Goal: Obtain resource: Obtain resource

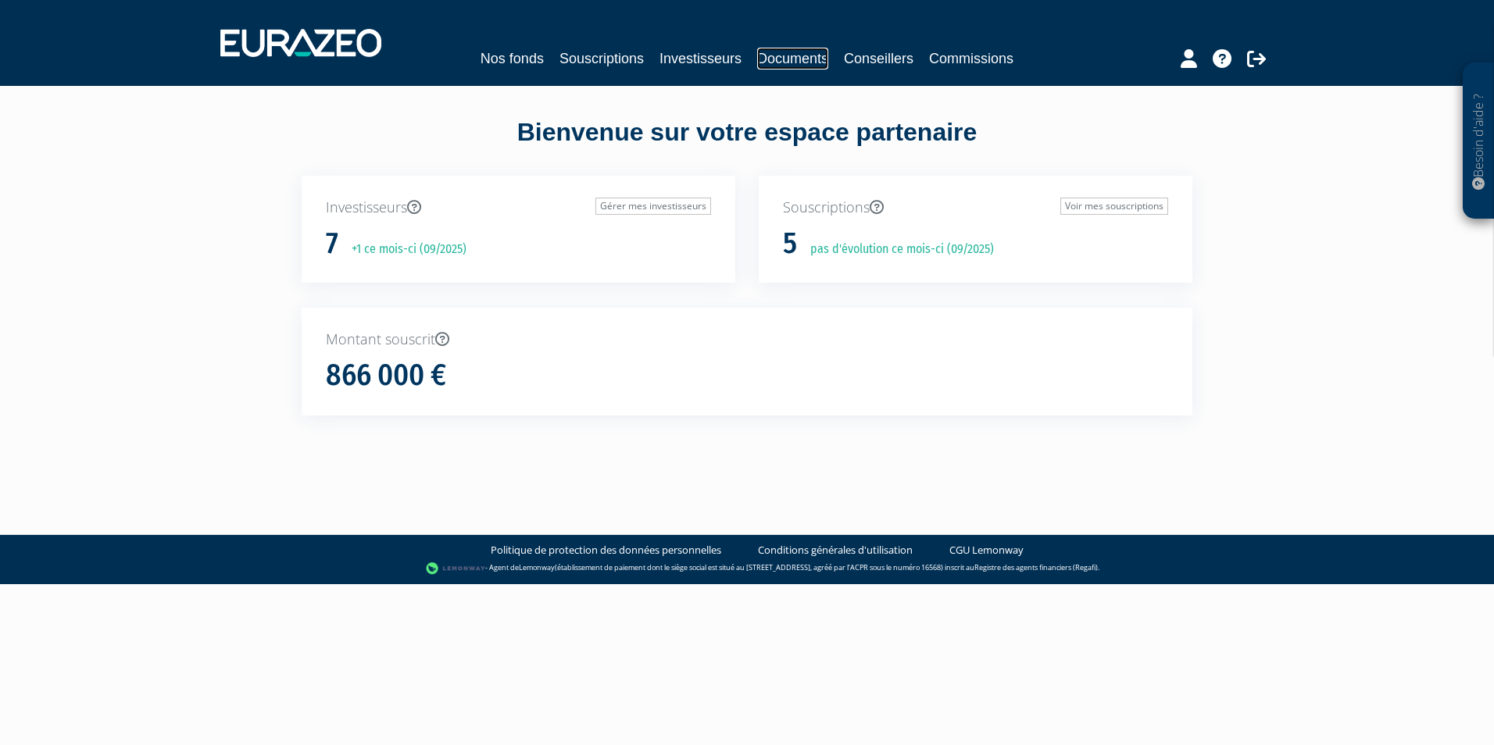
click at [790, 53] on link "Documents" at bounding box center [792, 59] width 71 height 22
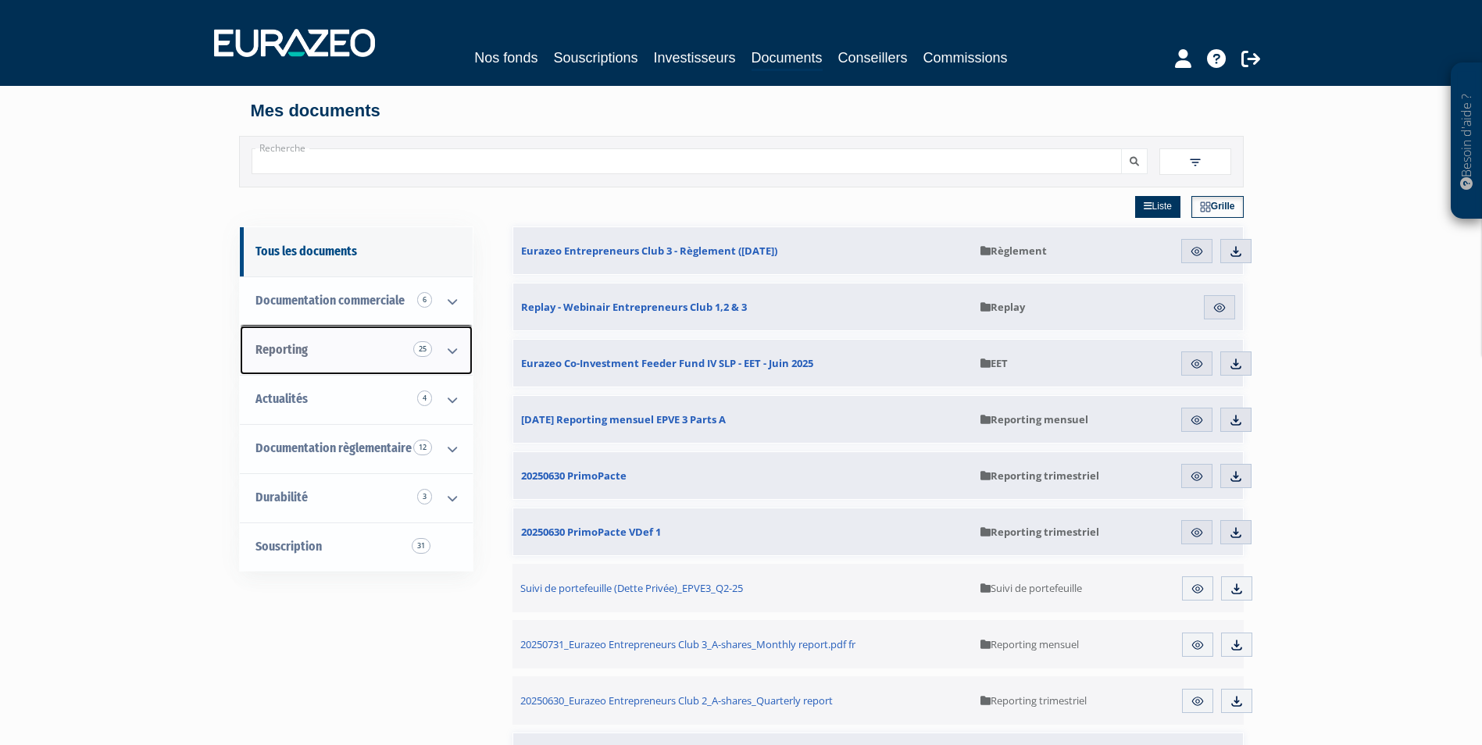
click at [450, 349] on icon at bounding box center [452, 351] width 41 height 48
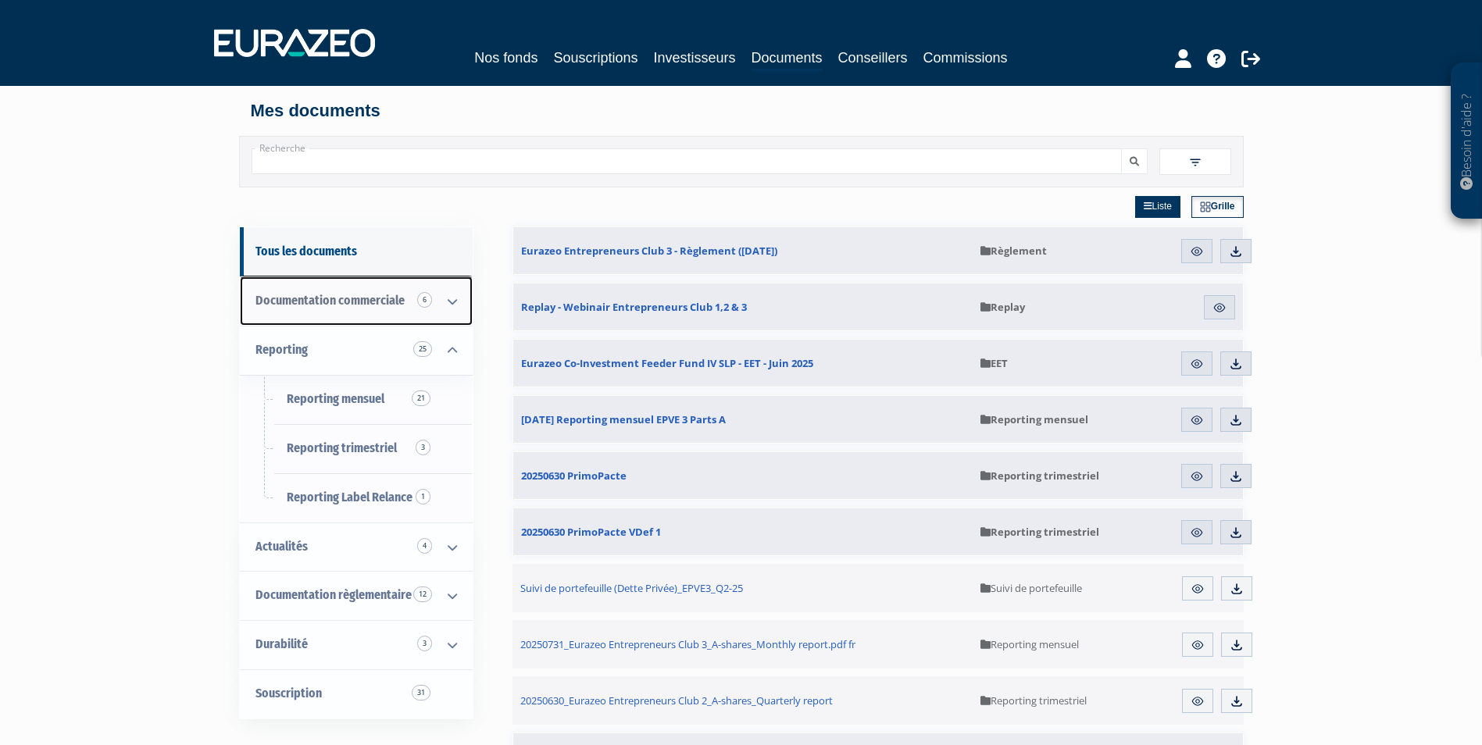
click at [438, 311] on icon at bounding box center [452, 301] width 41 height 48
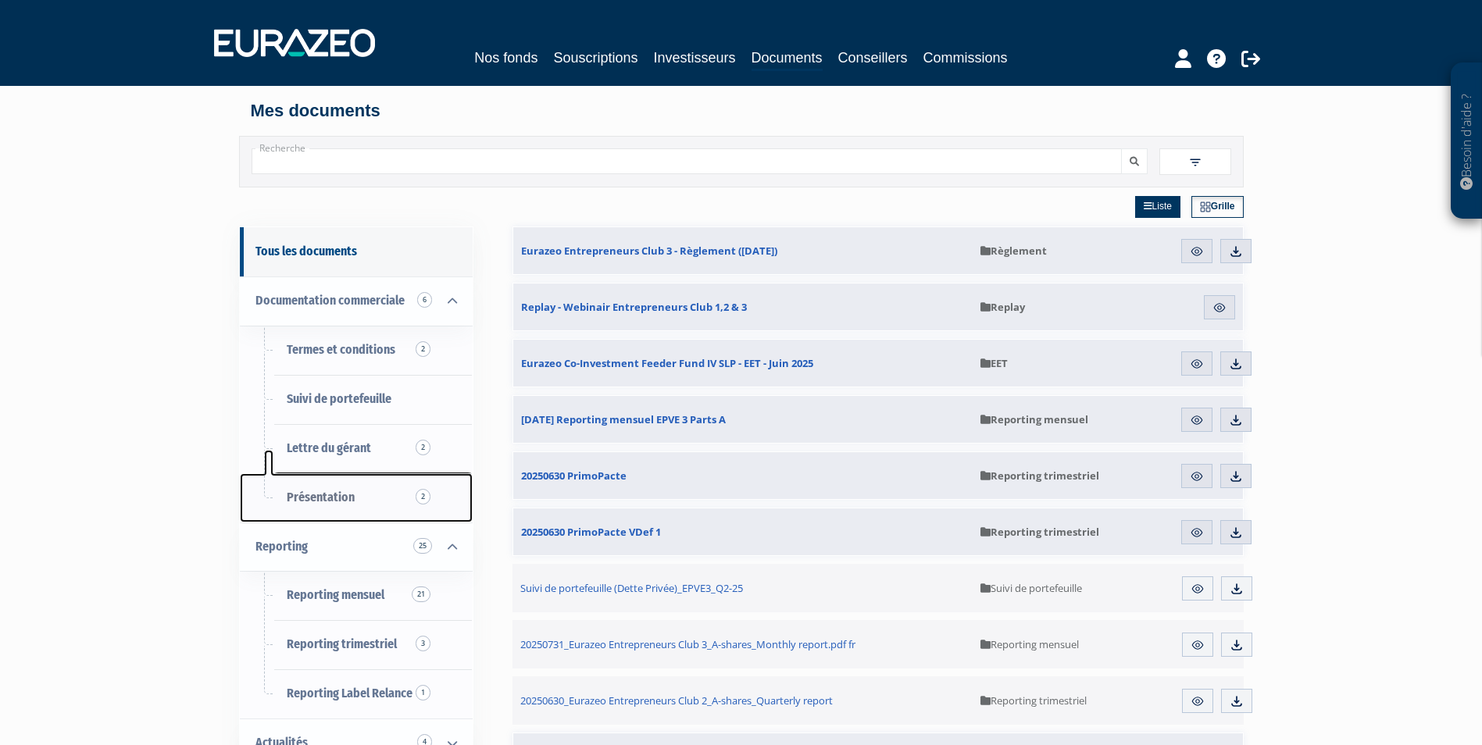
click at [341, 488] on link "Présentation 2" at bounding box center [356, 498] width 233 height 49
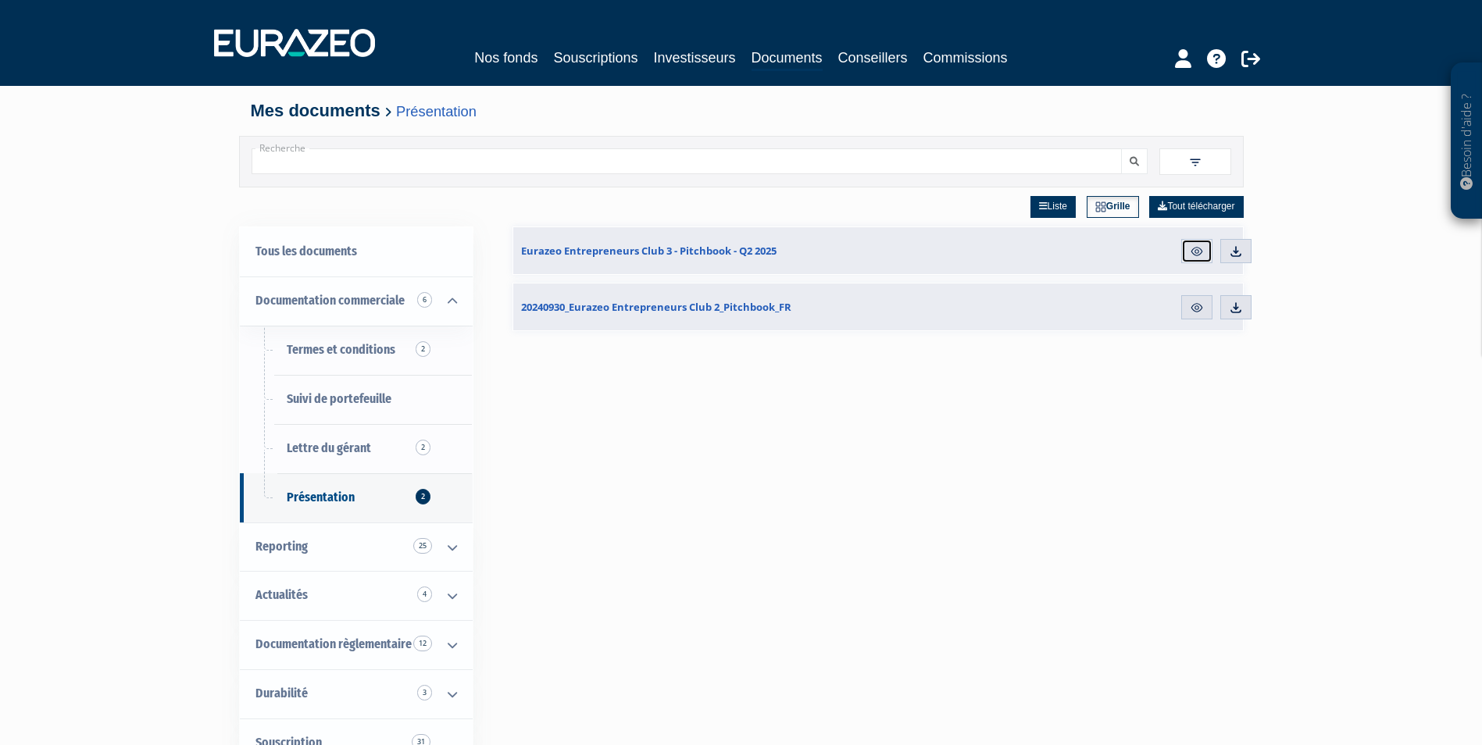
click at [1197, 253] on img at bounding box center [1197, 252] width 14 height 14
